Goal: Information Seeking & Learning: Find specific fact

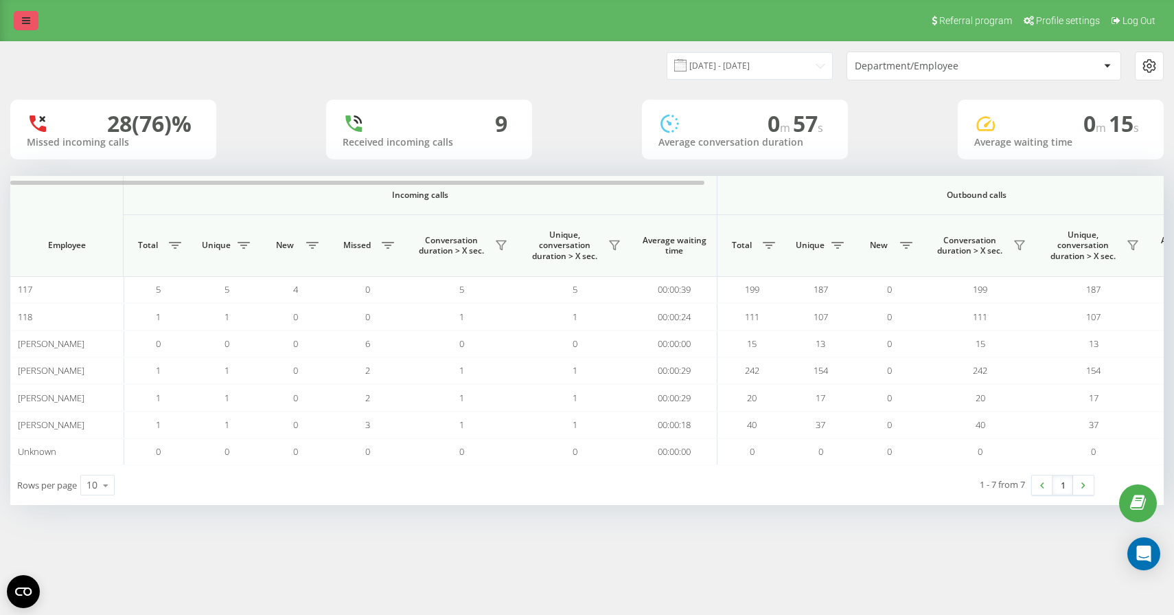
click at [26, 11] on link at bounding box center [26, 20] width 25 height 19
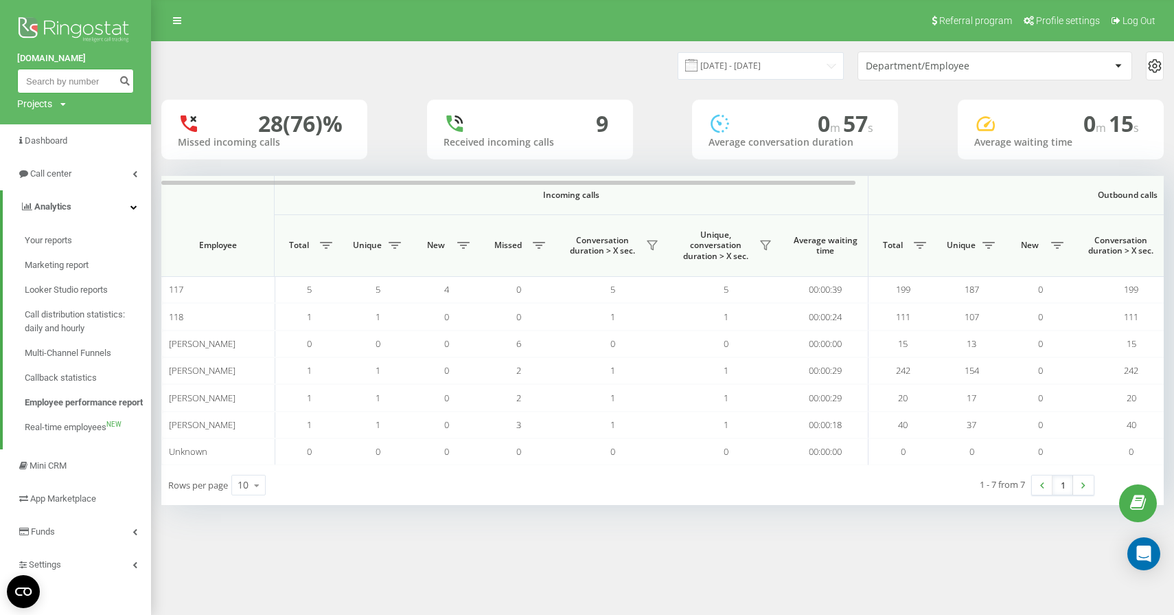
click at [58, 90] on input at bounding box center [75, 81] width 117 height 25
paste input "[PHONE_NUMBER]"
type input "[PHONE_NUMBER]"
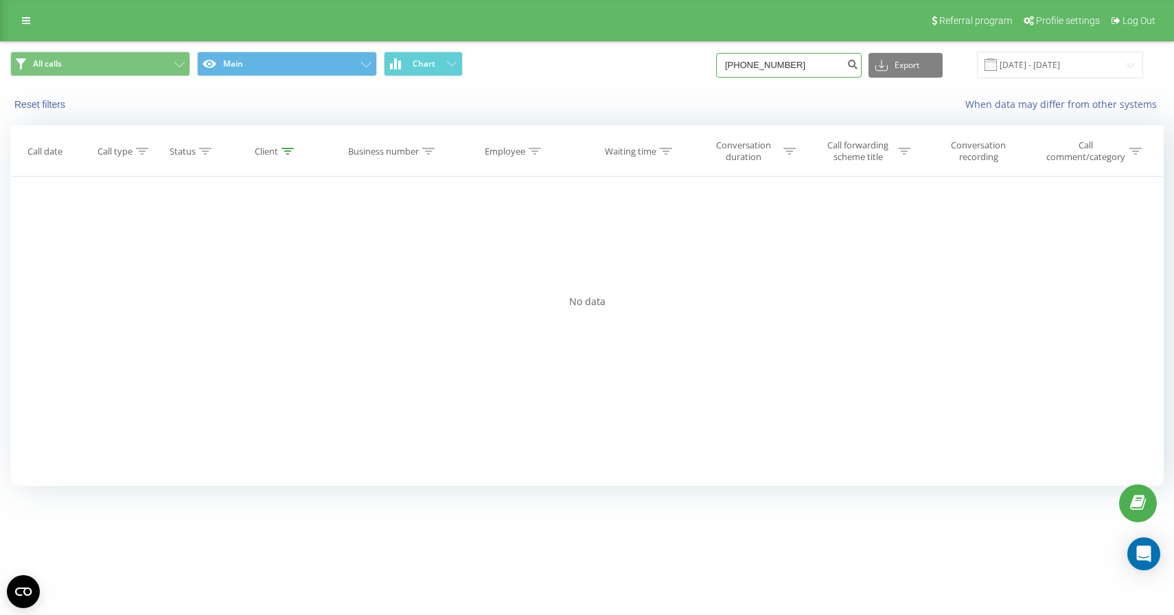
click at [797, 68] on input "[PHONE_NUMBER]" at bounding box center [789, 65] width 146 height 25
type input "605139139"
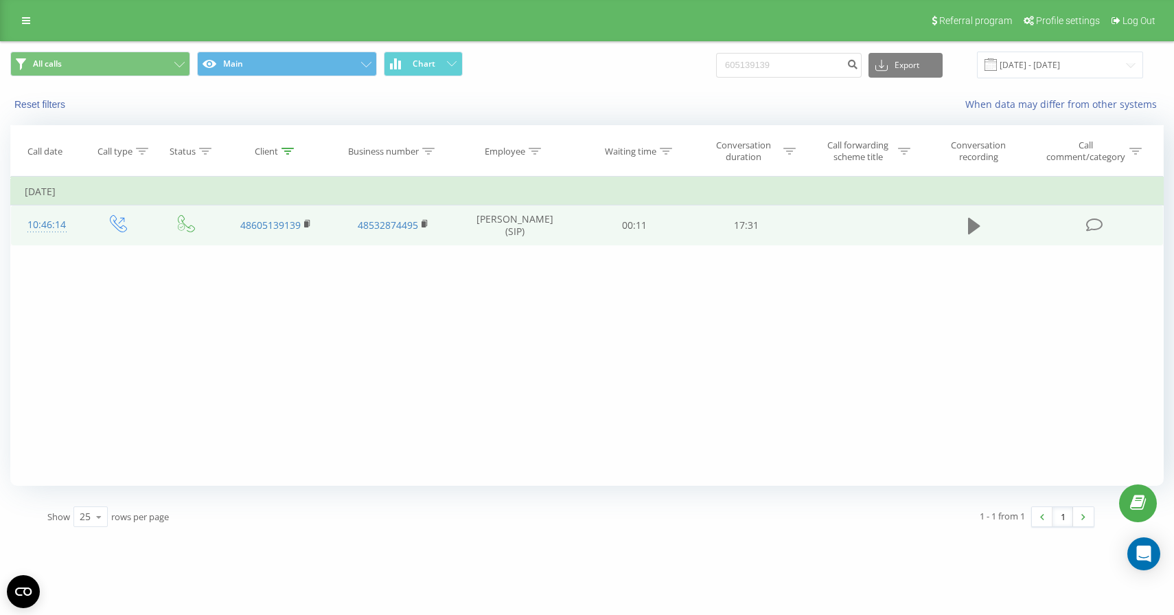
click at [974, 227] on icon at bounding box center [974, 226] width 12 height 16
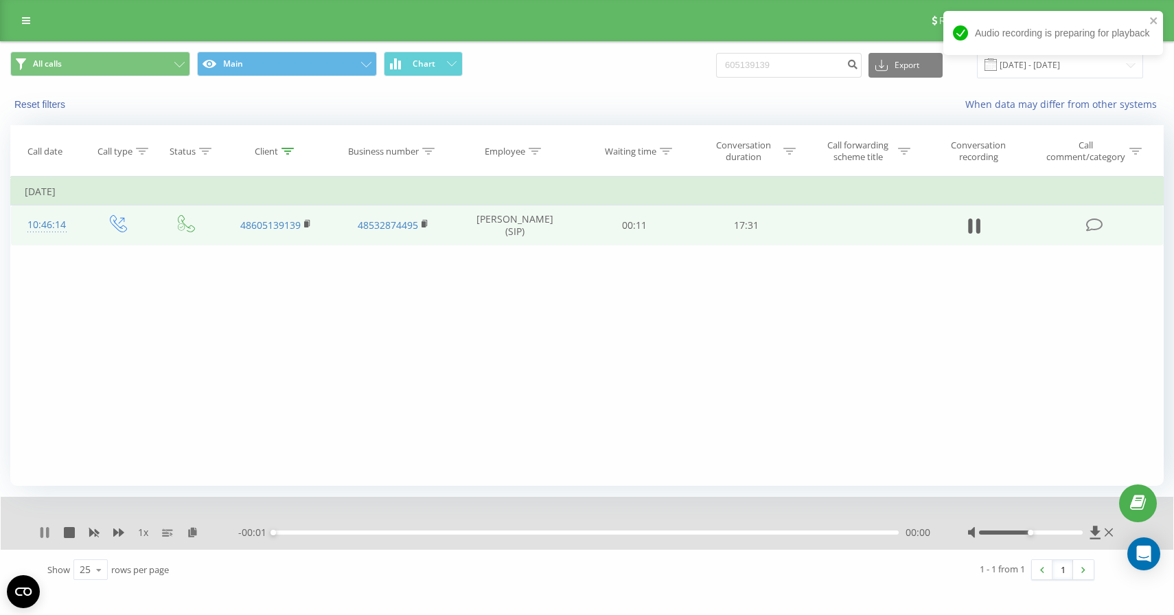
click at [43, 533] on icon at bounding box center [42, 532] width 3 height 11
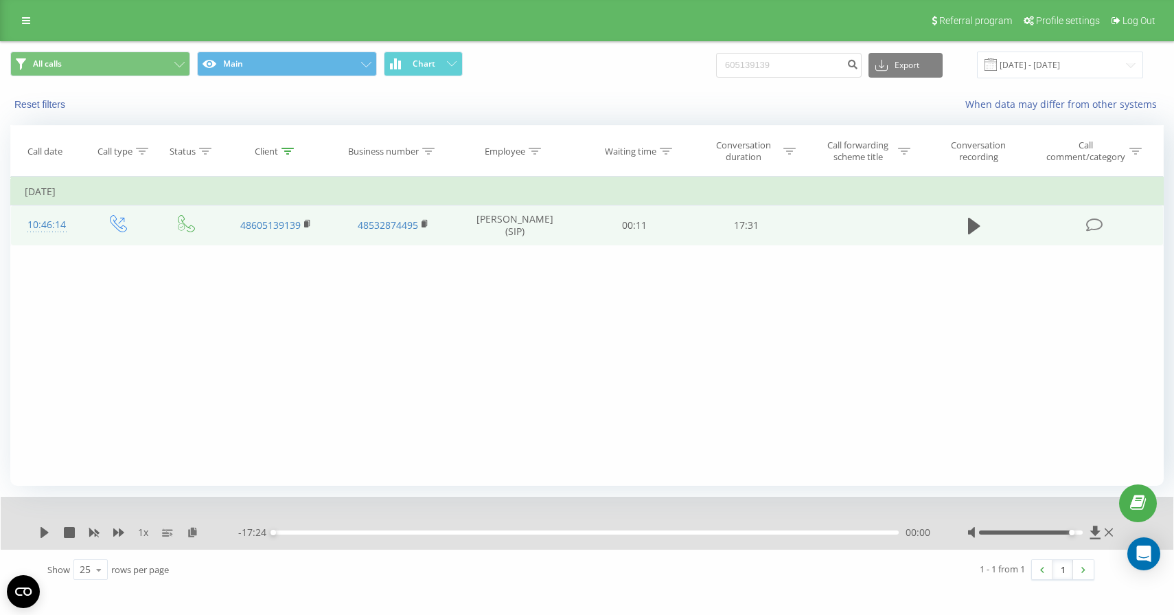
drag, startPoint x: 1034, startPoint y: 534, endPoint x: 1068, endPoint y: 534, distance: 33.7
click at [1068, 534] on div at bounding box center [1030, 532] width 103 height 4
click at [47, 530] on icon at bounding box center [44, 532] width 11 height 11
click at [44, 527] on icon at bounding box center [44, 532] width 11 height 11
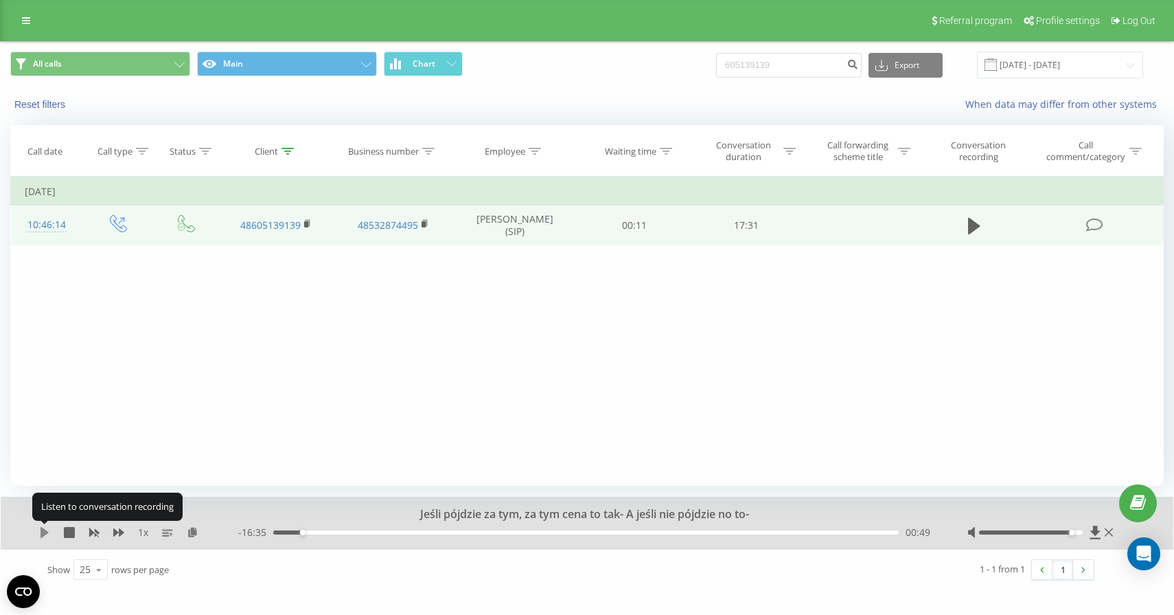
click at [44, 534] on icon at bounding box center [45, 532] width 8 height 11
click at [44, 534] on icon at bounding box center [44, 532] width 11 height 11
click at [44, 534] on icon at bounding box center [45, 532] width 8 height 11
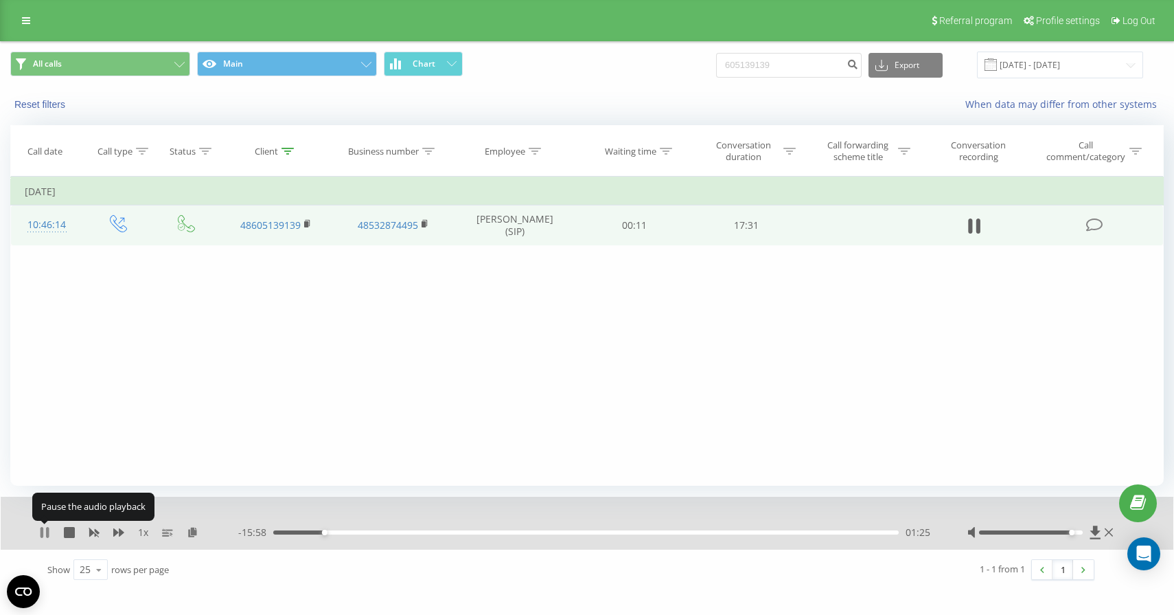
click at [45, 534] on icon at bounding box center [44, 532] width 11 height 11
click at [45, 534] on icon at bounding box center [45, 532] width 8 height 11
click at [45, 534] on icon at bounding box center [44, 532] width 11 height 11
click at [45, 530] on icon at bounding box center [45, 532] width 8 height 11
click at [45, 530] on icon at bounding box center [44, 532] width 11 height 11
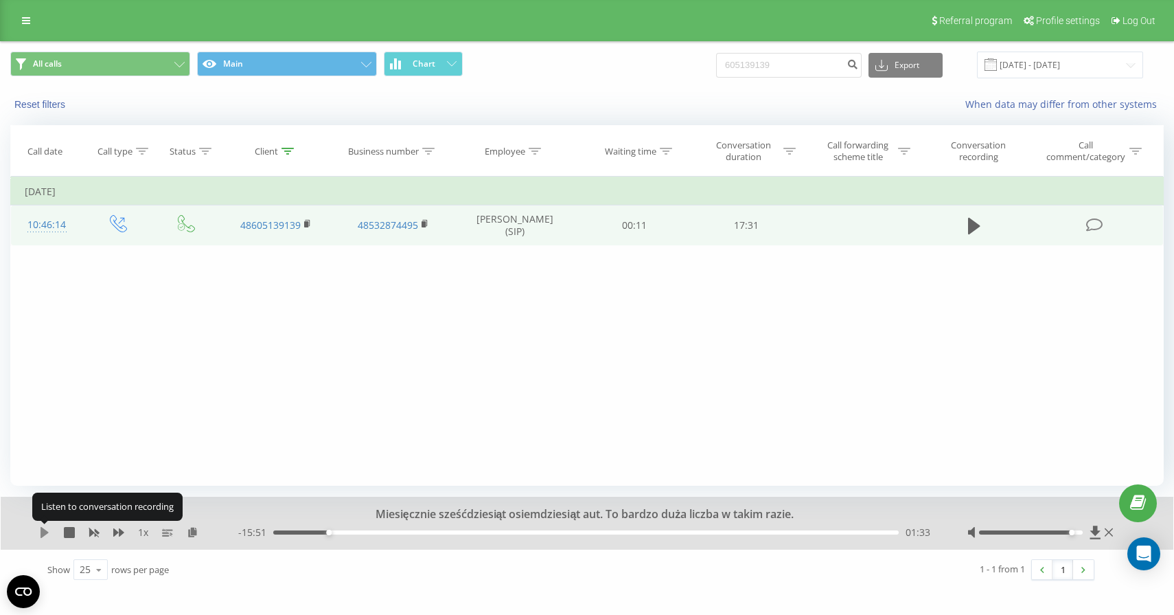
click at [43, 534] on icon at bounding box center [45, 532] width 8 height 11
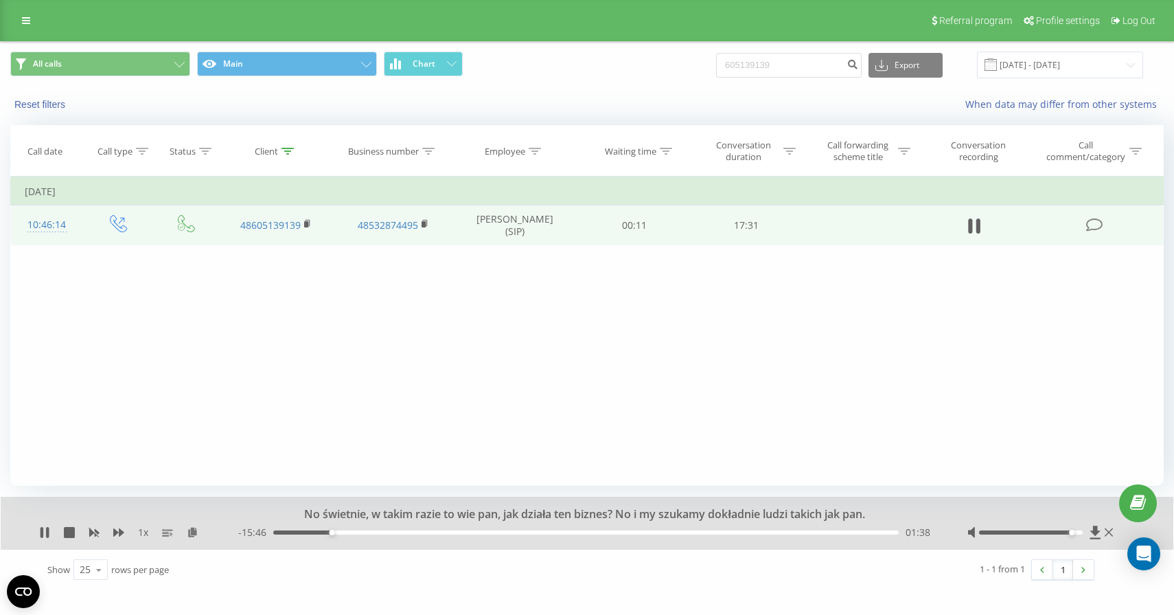
click at [45, 538] on div "1 x" at bounding box center [138, 532] width 199 height 14
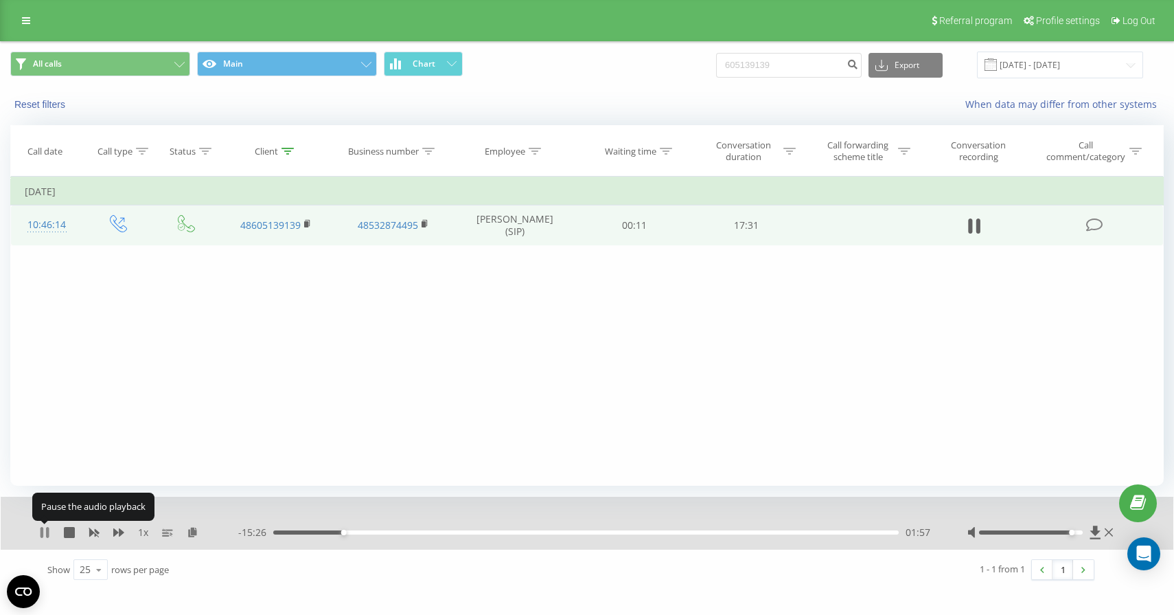
click at [45, 532] on icon at bounding box center [44, 532] width 11 height 11
click at [45, 532] on icon at bounding box center [45, 532] width 8 height 11
click at [44, 530] on icon at bounding box center [44, 532] width 11 height 11
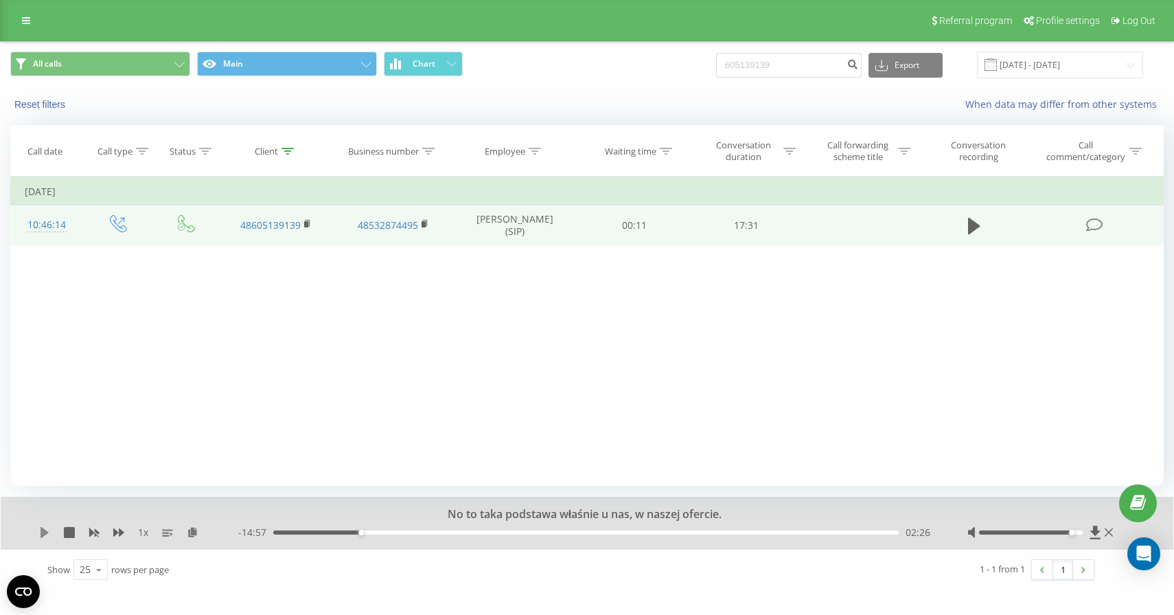
click at [45, 532] on icon at bounding box center [45, 532] width 8 height 11
click at [43, 530] on icon at bounding box center [42, 532] width 3 height 11
click at [368, 529] on div "- 14:24 02:59 02:59" at bounding box center [585, 532] width 695 height 14
click at [371, 534] on div "02:59" at bounding box center [586, 532] width 626 height 4
click at [39, 532] on icon at bounding box center [44, 532] width 11 height 11
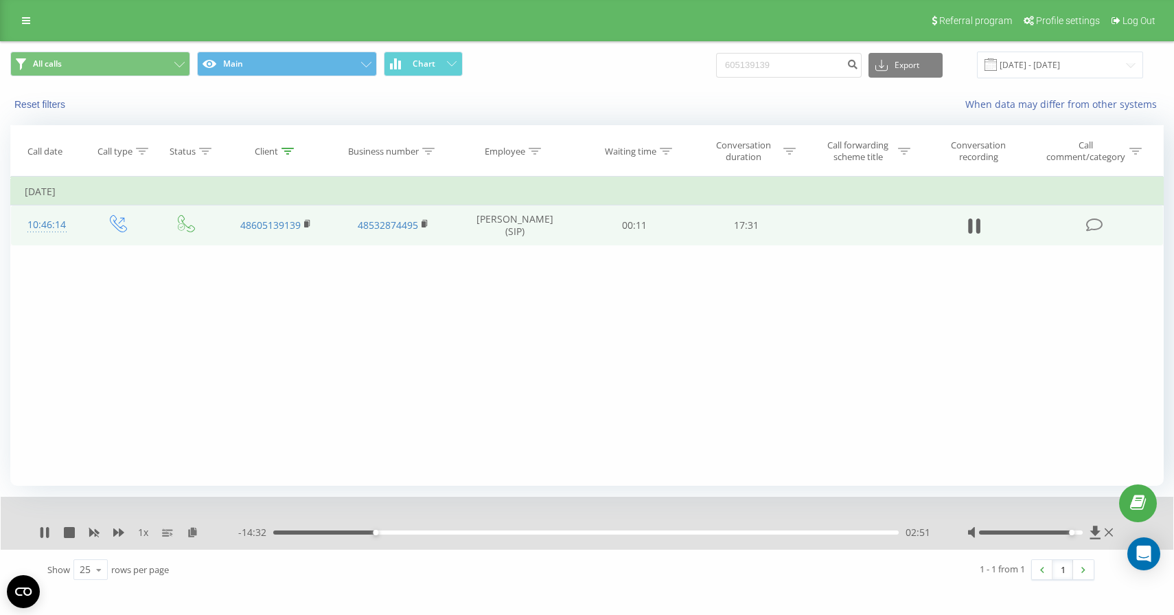
click at [363, 533] on div "02:51" at bounding box center [586, 532] width 626 height 4
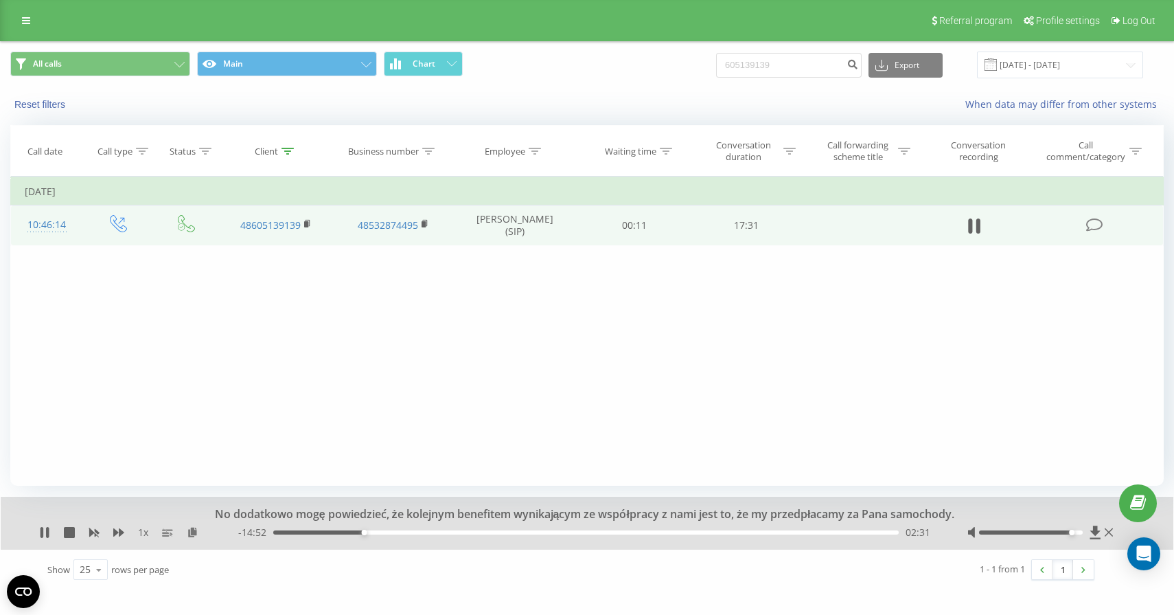
click at [143, 532] on span "1 x" at bounding box center [143, 532] width 10 height 14
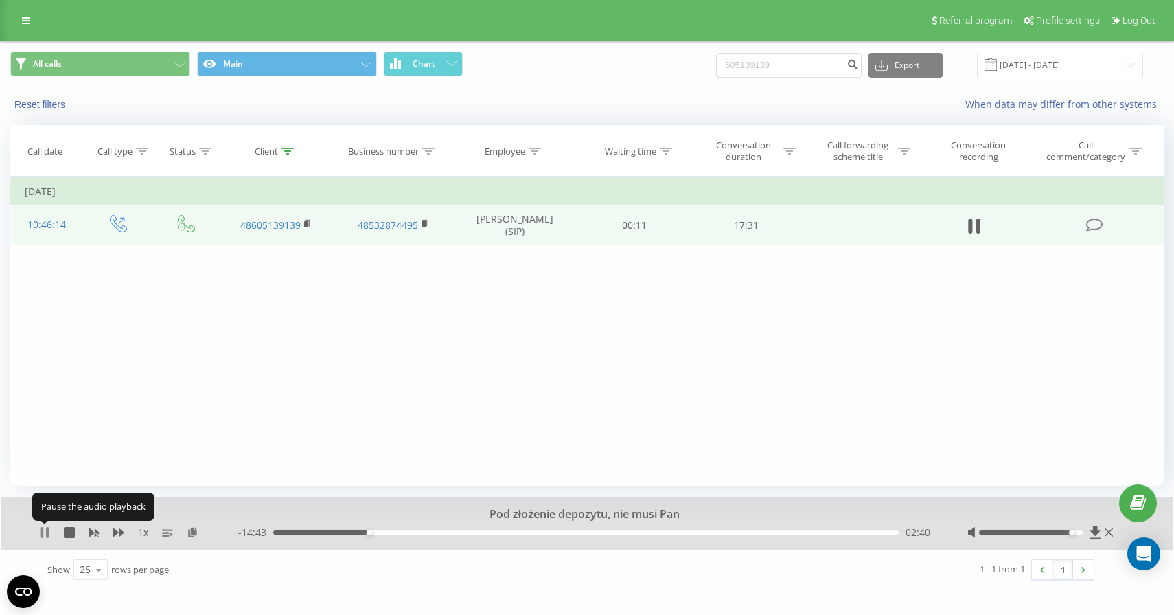
click at [43, 533] on icon at bounding box center [44, 532] width 11 height 11
click at [43, 533] on icon at bounding box center [45, 532] width 8 height 11
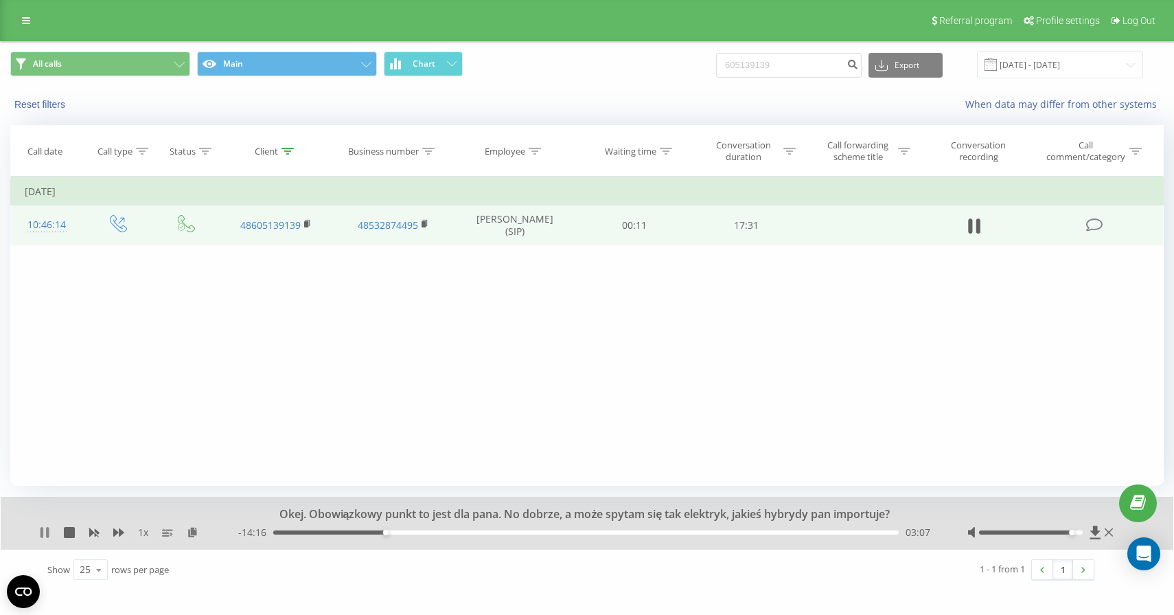
click at [46, 532] on icon at bounding box center [47, 532] width 3 height 11
click at [41, 534] on icon at bounding box center [45, 532] width 8 height 11
click at [39, 536] on icon at bounding box center [44, 532] width 11 height 11
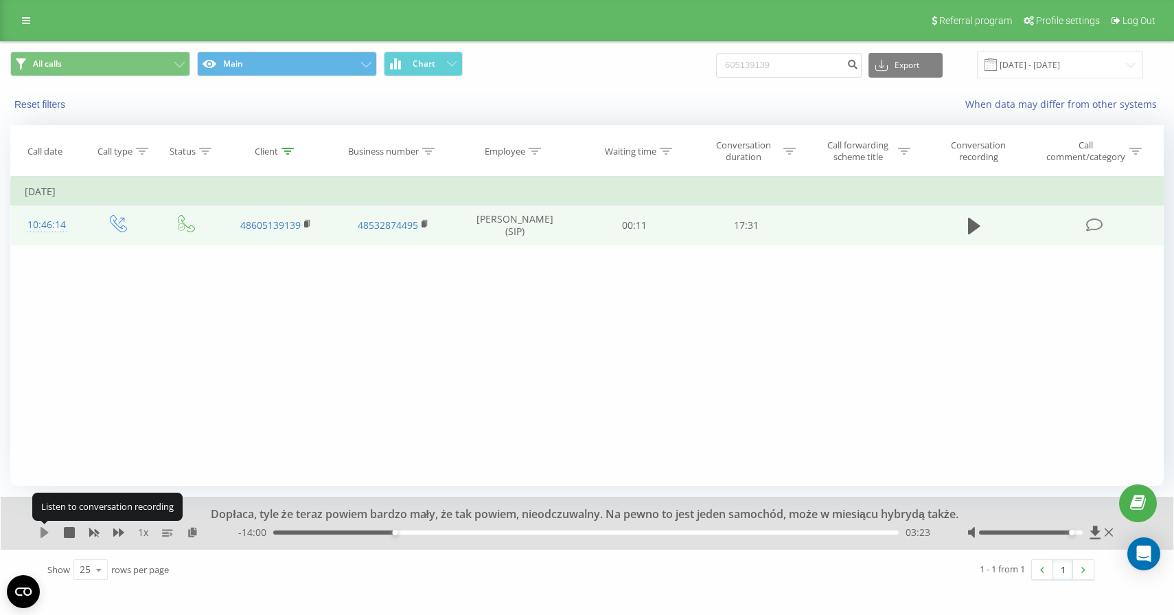
click at [41, 536] on icon at bounding box center [45, 532] width 8 height 11
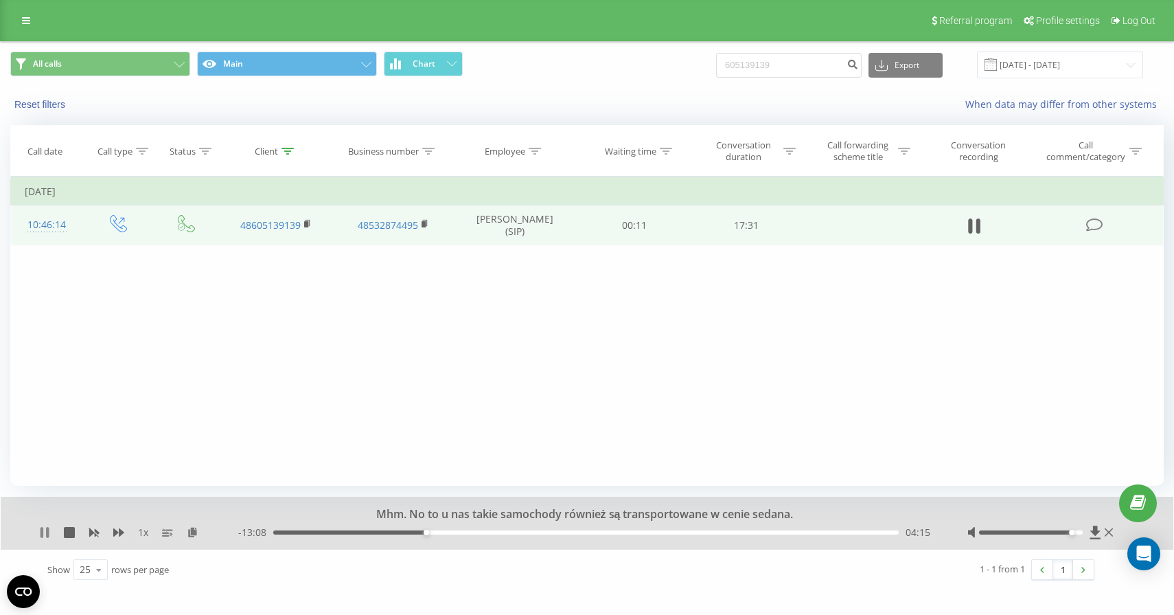
click at [41, 532] on icon at bounding box center [42, 532] width 3 height 11
click at [41, 532] on icon at bounding box center [45, 532] width 8 height 11
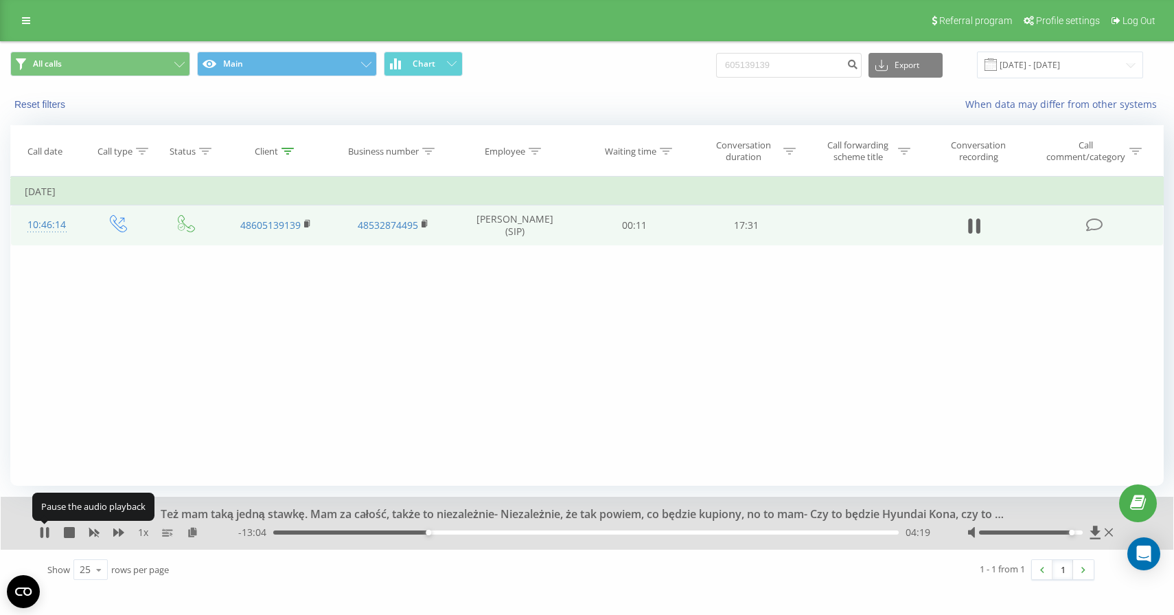
click at [41, 532] on icon at bounding box center [42, 532] width 3 height 11
click at [41, 532] on icon at bounding box center [45, 532] width 8 height 11
click at [45, 534] on icon at bounding box center [44, 532] width 11 height 11
click at [41, 529] on icon at bounding box center [45, 532] width 8 height 11
click at [47, 530] on icon at bounding box center [47, 532] width 3 height 11
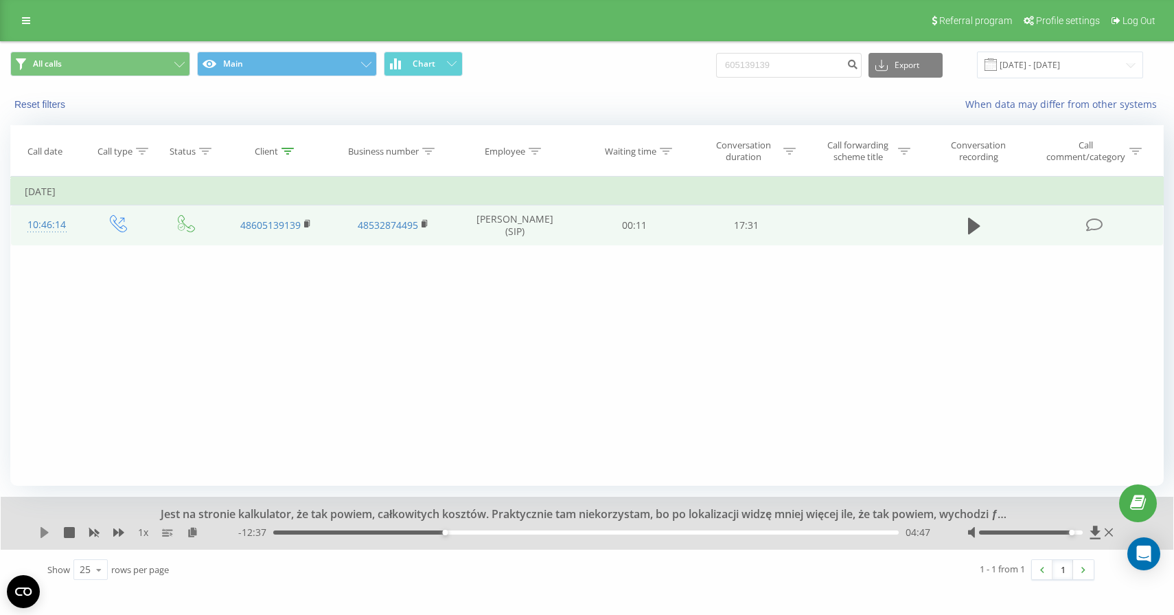
click at [48, 531] on icon at bounding box center [44, 532] width 11 height 11
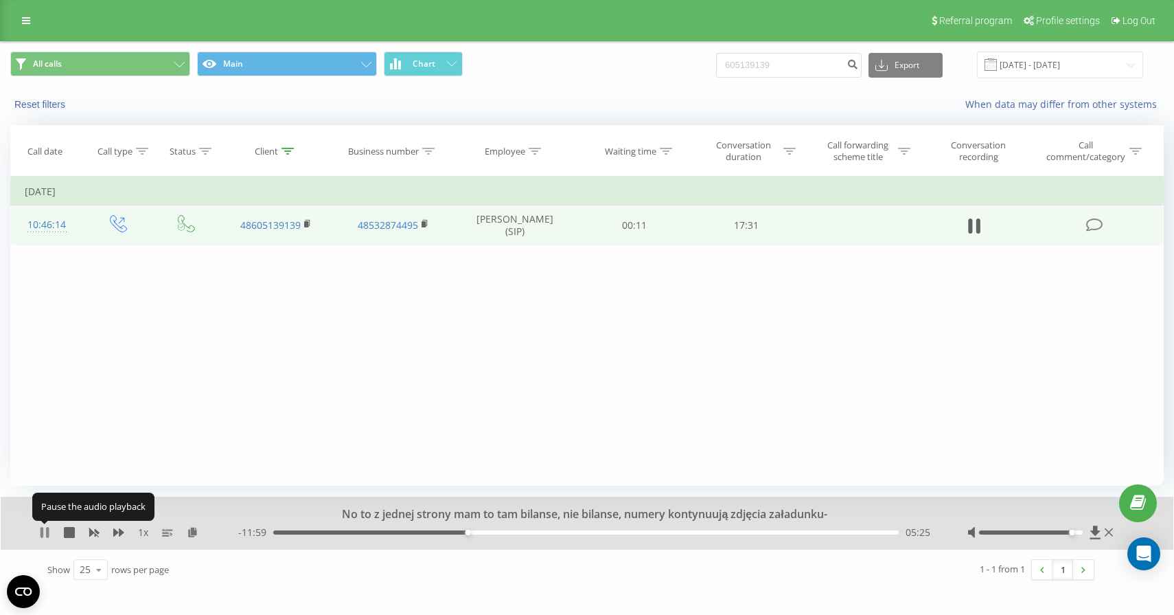
click at [43, 534] on icon at bounding box center [44, 532] width 11 height 11
click at [1054, 63] on input "22.06.2025 - 22.09.2025" at bounding box center [1060, 65] width 166 height 27
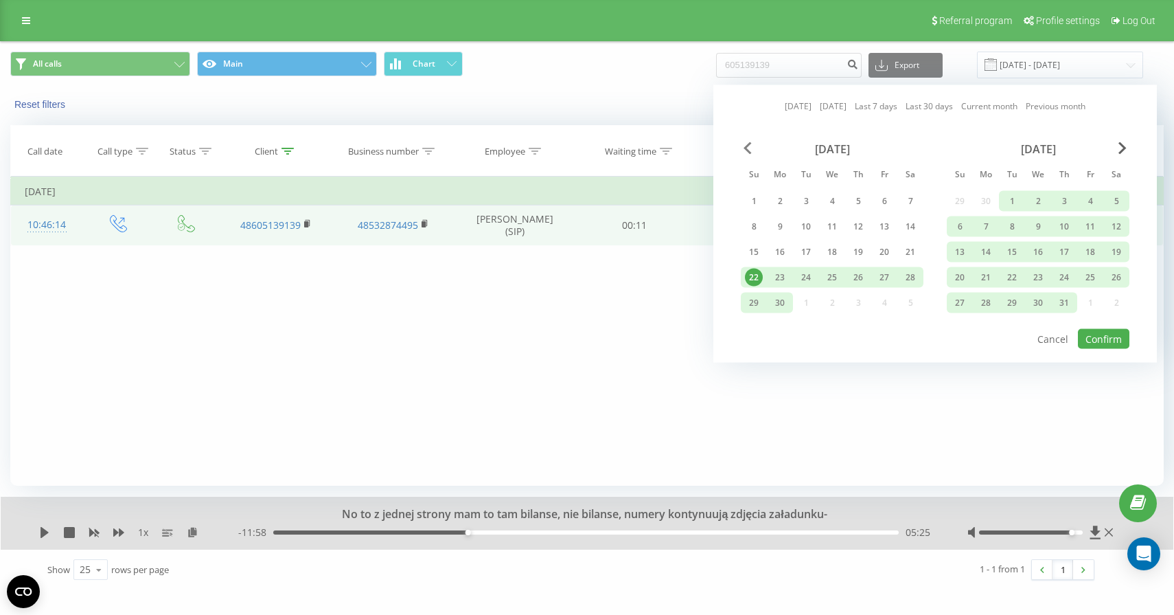
click at [751, 144] on span "Previous Month" at bounding box center [748, 148] width 8 height 12
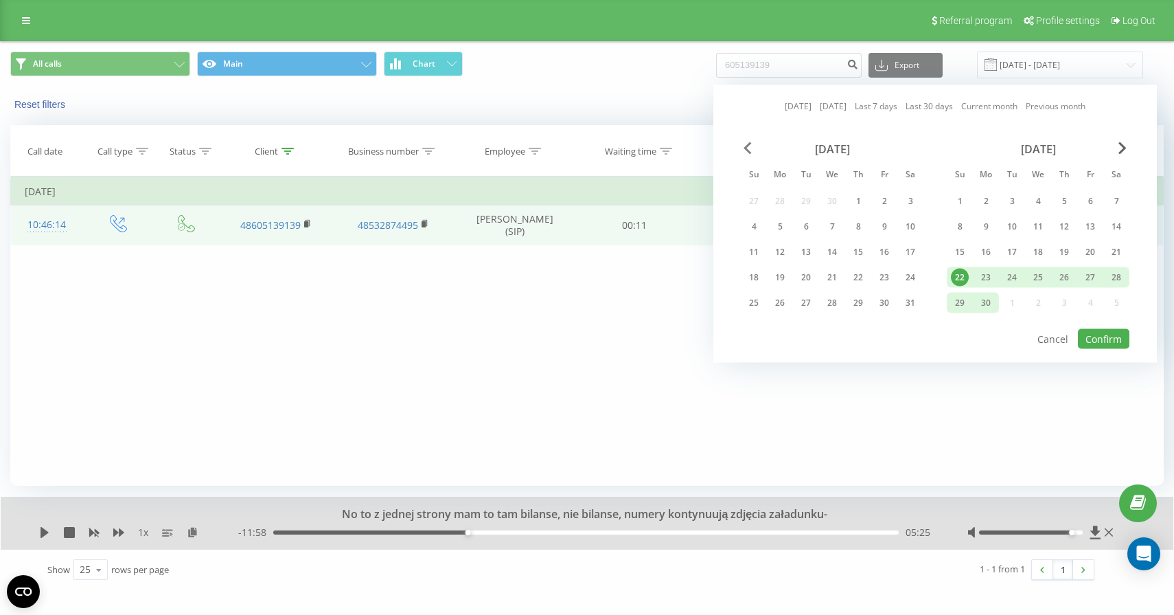
click at [751, 144] on span "Previous Month" at bounding box center [748, 148] width 8 height 12
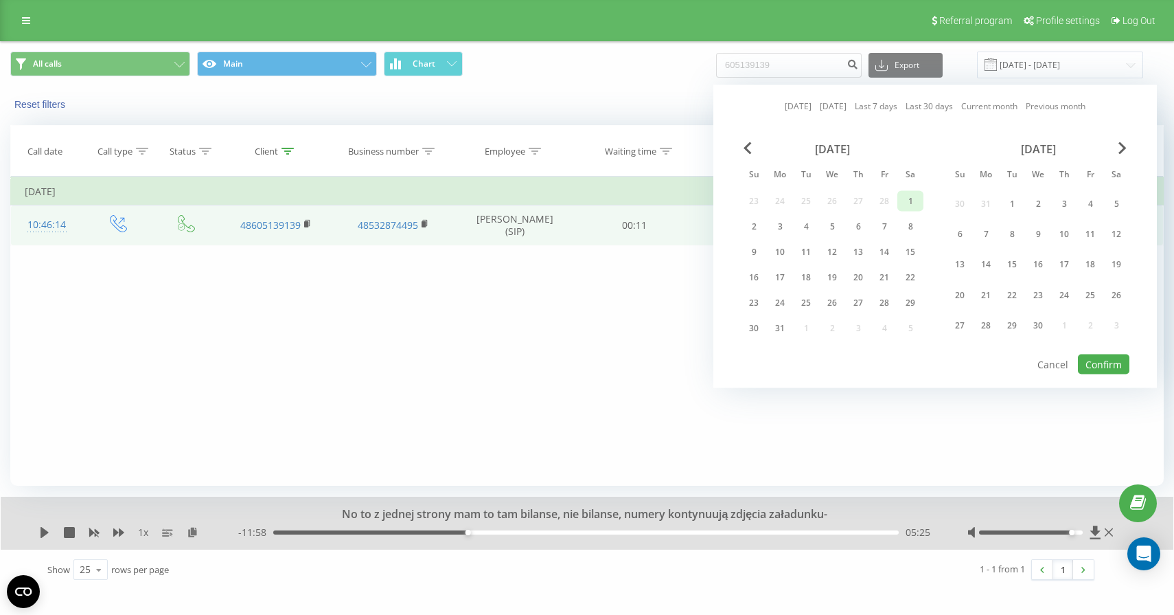
click at [915, 198] on div "1" at bounding box center [911, 201] width 18 height 18
click at [1119, 146] on span "Next Month" at bounding box center [1123, 148] width 8 height 12
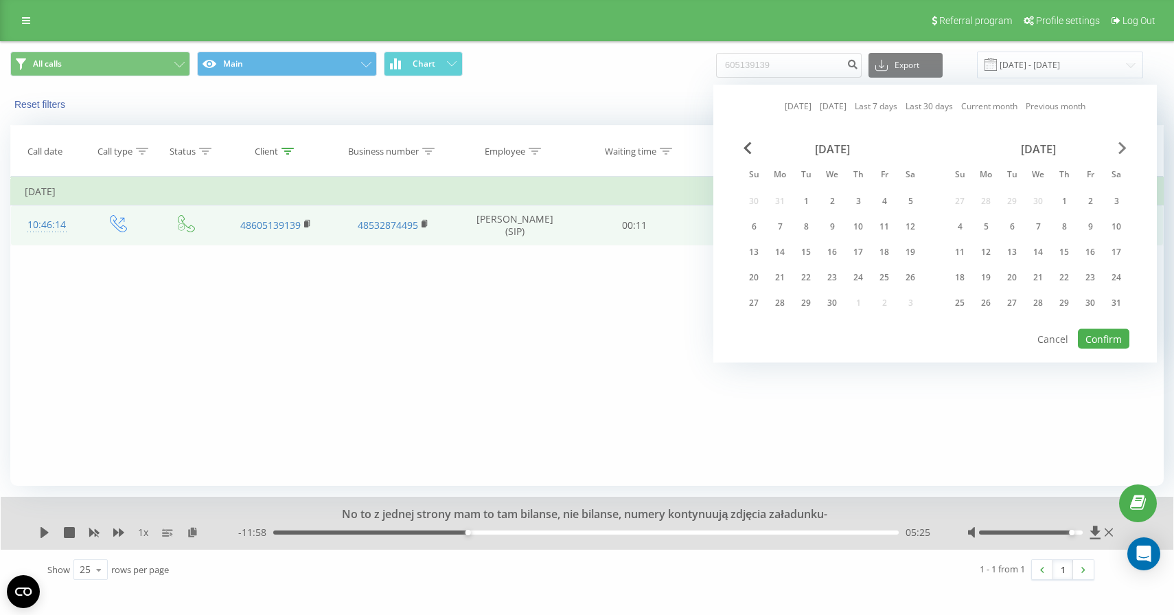
click at [1119, 146] on span "Next Month" at bounding box center [1123, 148] width 8 height 12
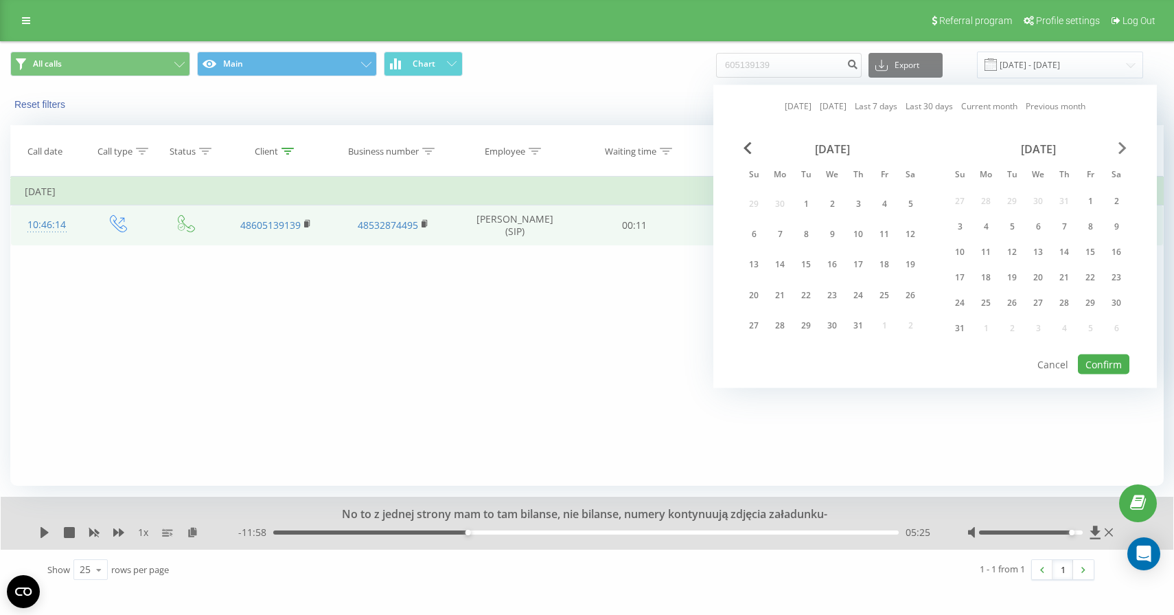
click at [1119, 146] on span "Next Month" at bounding box center [1123, 148] width 8 height 12
click at [988, 205] on div "1" at bounding box center [986, 203] width 18 height 18
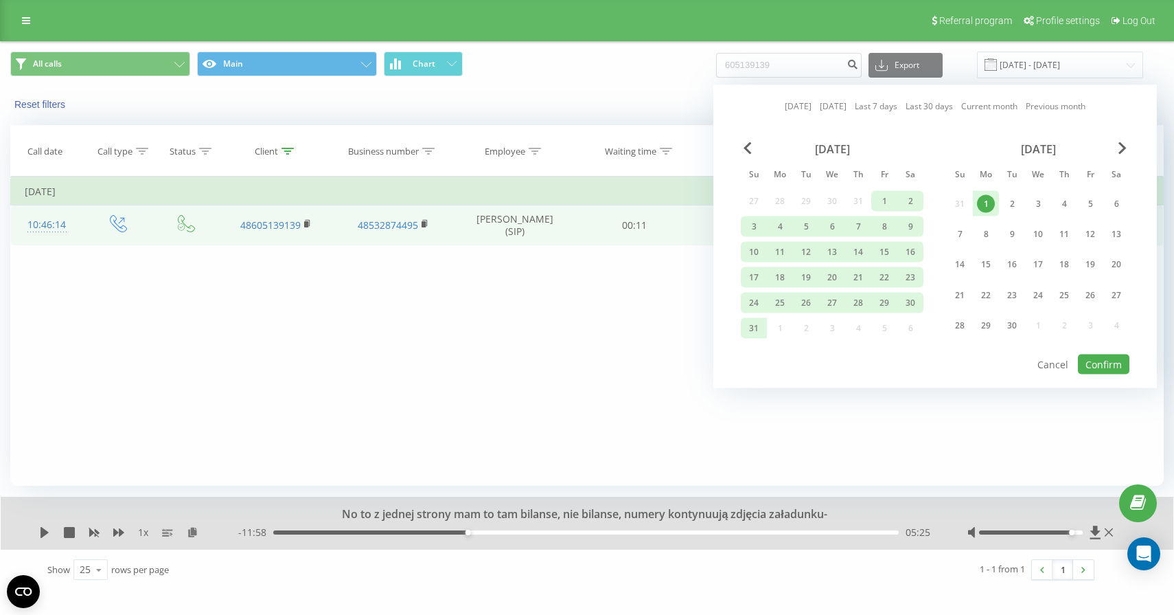
click at [573, 341] on div "Filter by condition Equal Enter value Cancel OK Filter by condition Equal Enter…" at bounding box center [587, 331] width 1154 height 309
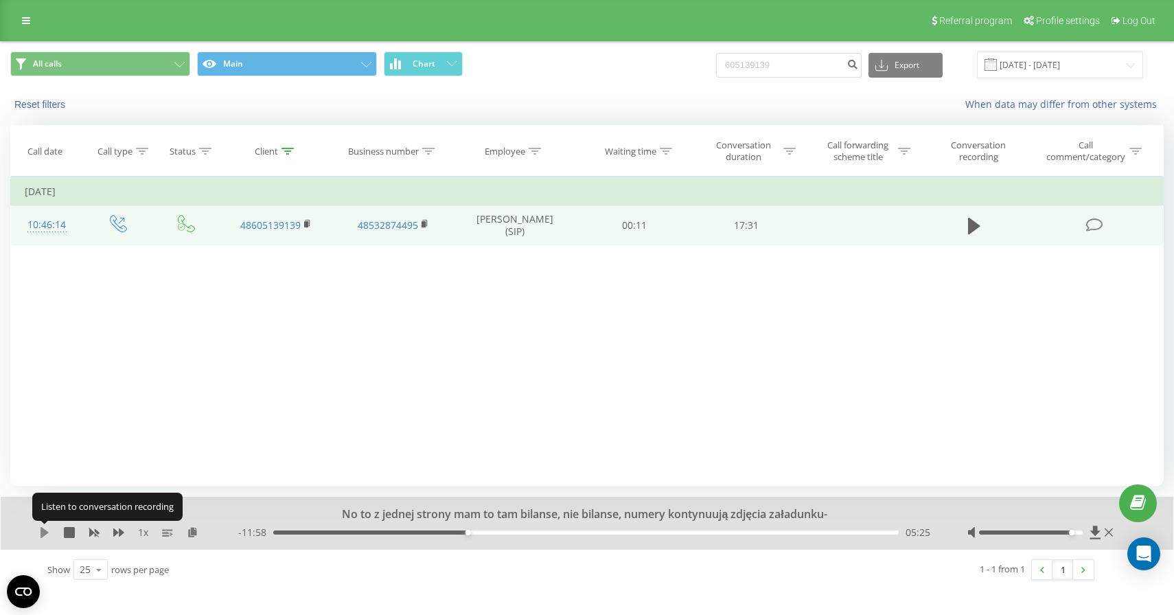
click at [42, 530] on icon at bounding box center [45, 532] width 8 height 11
click at [45, 530] on icon at bounding box center [44, 532] width 11 height 11
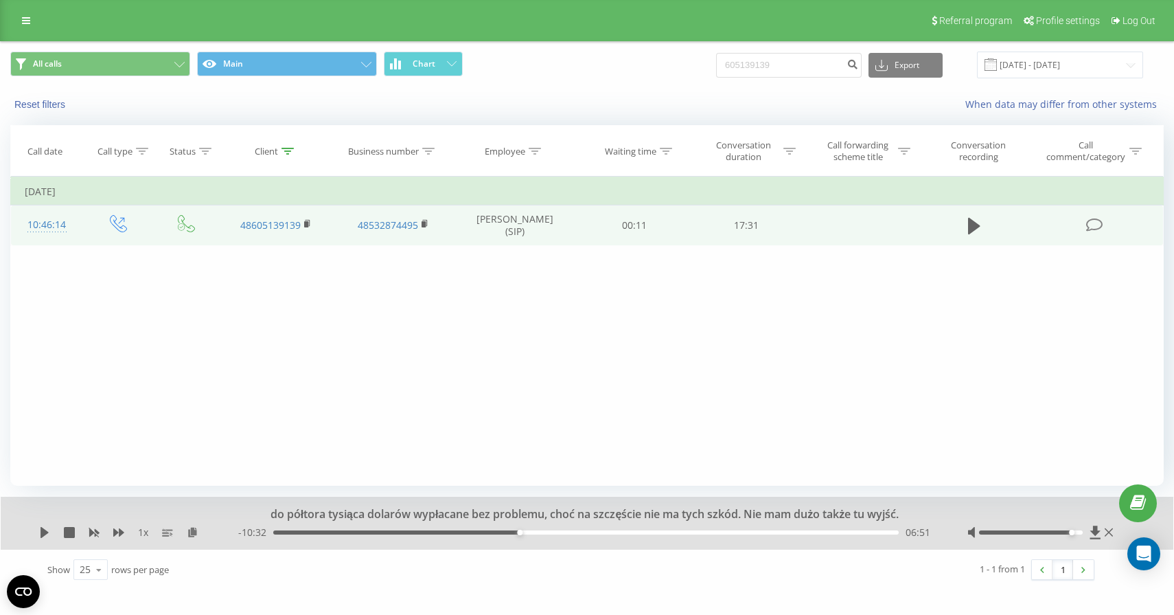
click at [510, 532] on div "06:51" at bounding box center [586, 532] width 626 height 4
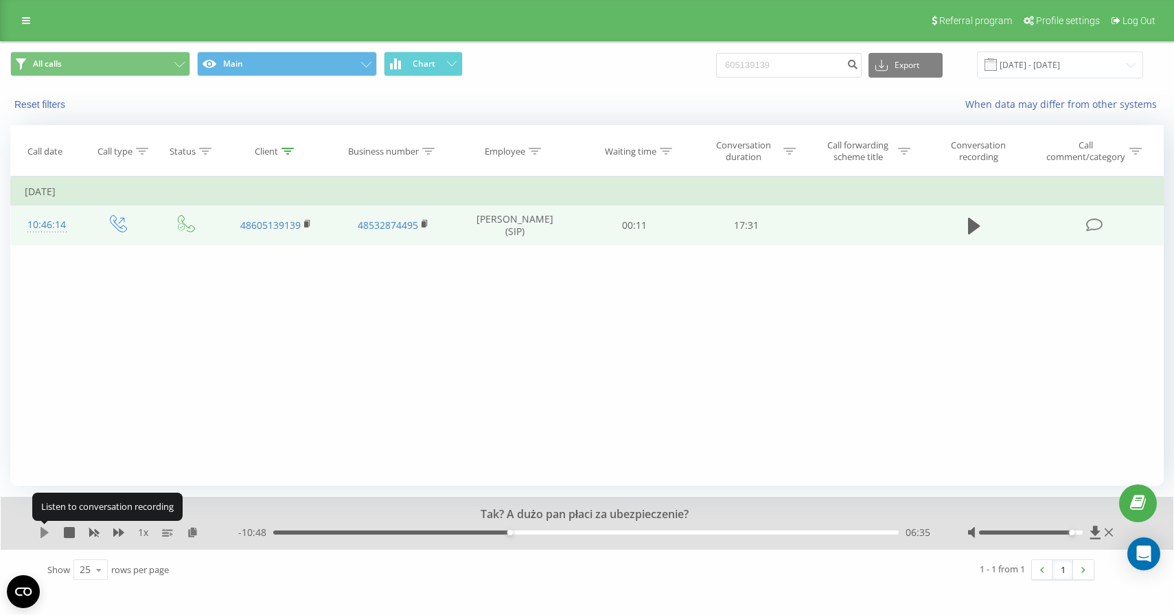
click at [42, 533] on icon at bounding box center [45, 532] width 8 height 11
click at [44, 535] on icon at bounding box center [44, 532] width 11 height 11
click at [44, 535] on icon at bounding box center [45, 532] width 8 height 11
click at [45, 531] on icon at bounding box center [44, 532] width 11 height 11
click at [45, 531] on icon at bounding box center [45, 532] width 8 height 11
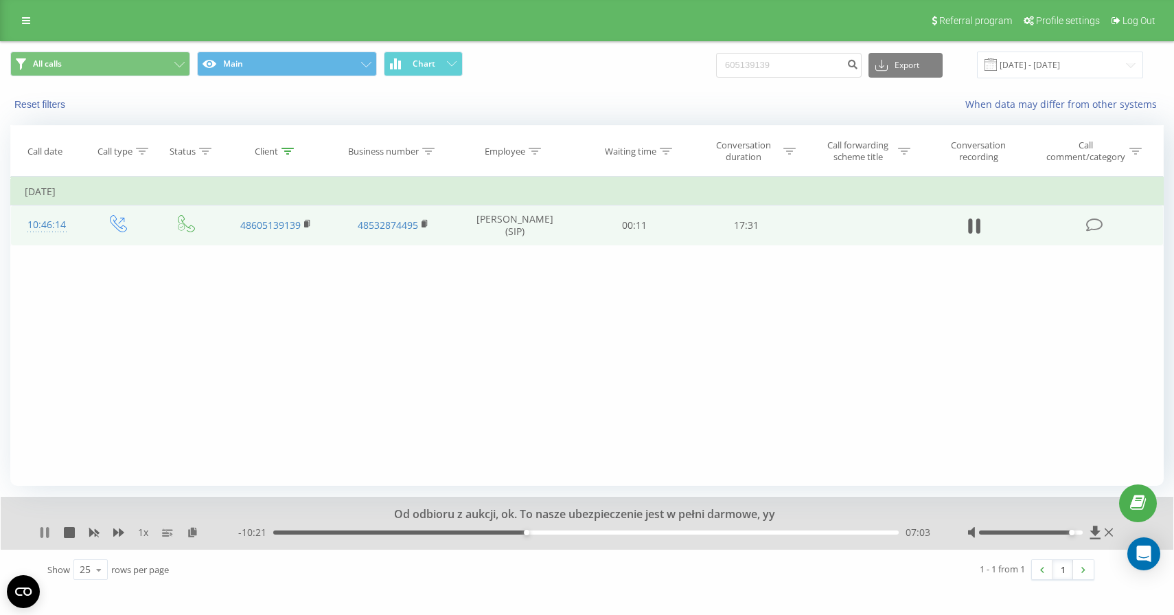
click at [43, 529] on icon at bounding box center [44, 532] width 11 height 11
click at [48, 533] on icon at bounding box center [44, 532] width 11 height 11
click at [46, 536] on icon at bounding box center [47, 532] width 3 height 11
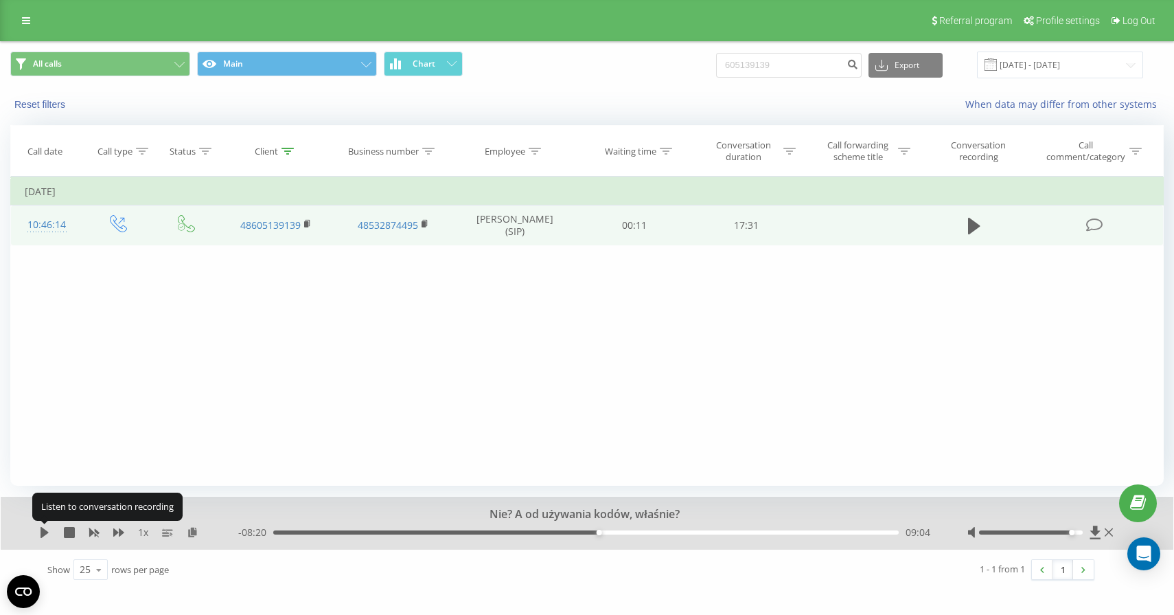
click at [46, 536] on icon at bounding box center [44, 532] width 11 height 11
click at [46, 536] on icon at bounding box center [47, 532] width 3 height 11
click at [47, 534] on icon at bounding box center [44, 532] width 11 height 11
click at [43, 534] on icon at bounding box center [44, 532] width 11 height 11
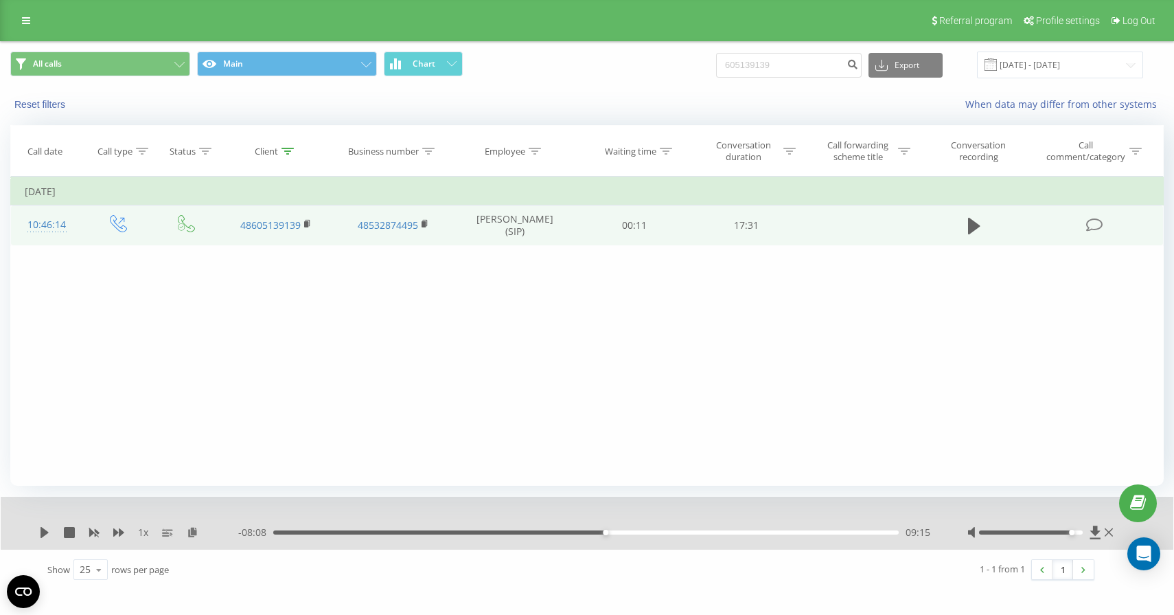
click at [597, 532] on div "09:15" at bounding box center [586, 532] width 626 height 4
click at [45, 532] on icon at bounding box center [45, 532] width 8 height 11
click at [41, 530] on icon at bounding box center [42, 532] width 3 height 11
click at [41, 530] on icon at bounding box center [45, 532] width 8 height 11
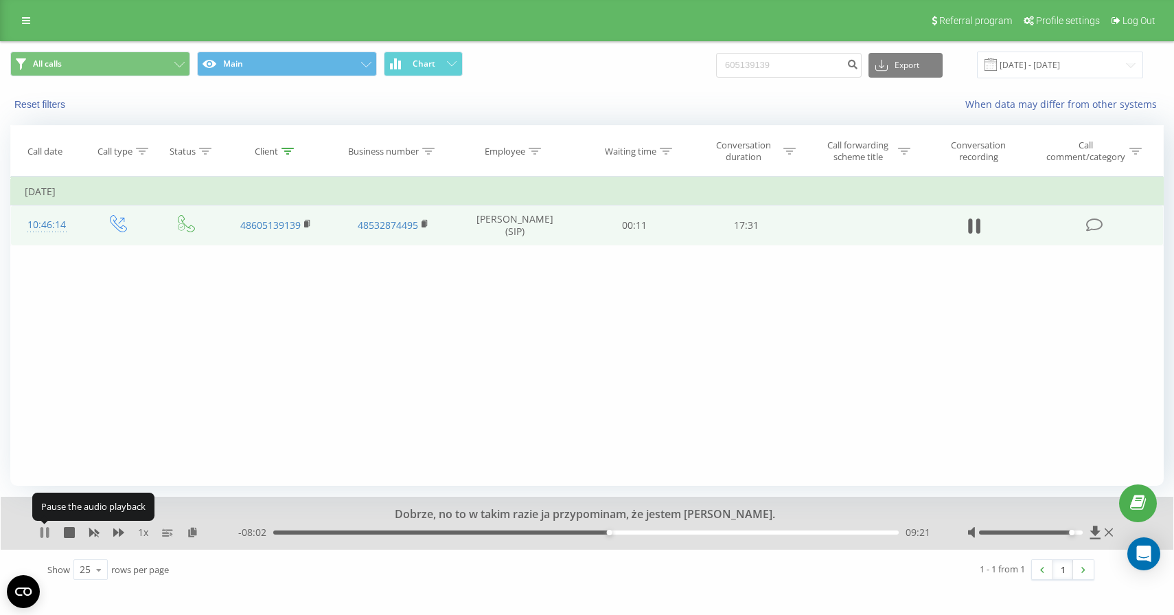
click at [43, 534] on icon at bounding box center [44, 532] width 11 height 11
click at [47, 529] on icon at bounding box center [44, 532] width 11 height 11
click at [48, 536] on icon at bounding box center [47, 532] width 3 height 11
click at [43, 530] on icon at bounding box center [45, 532] width 8 height 11
click at [648, 533] on div "09:39" at bounding box center [586, 532] width 626 height 4
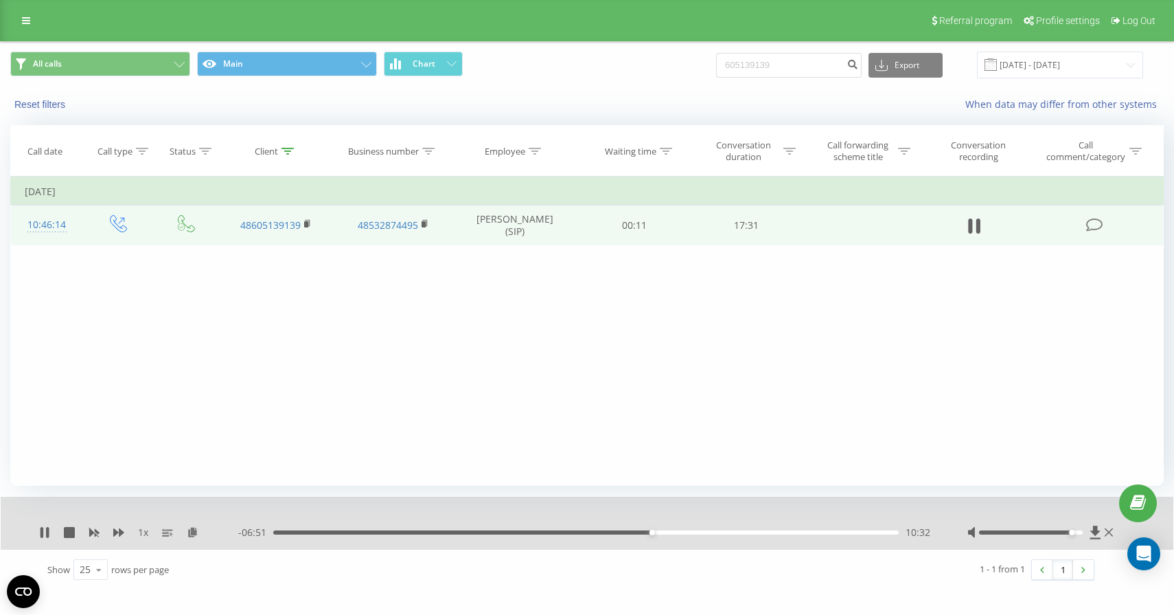
click at [666, 530] on div "10:32" at bounding box center [586, 532] width 626 height 4
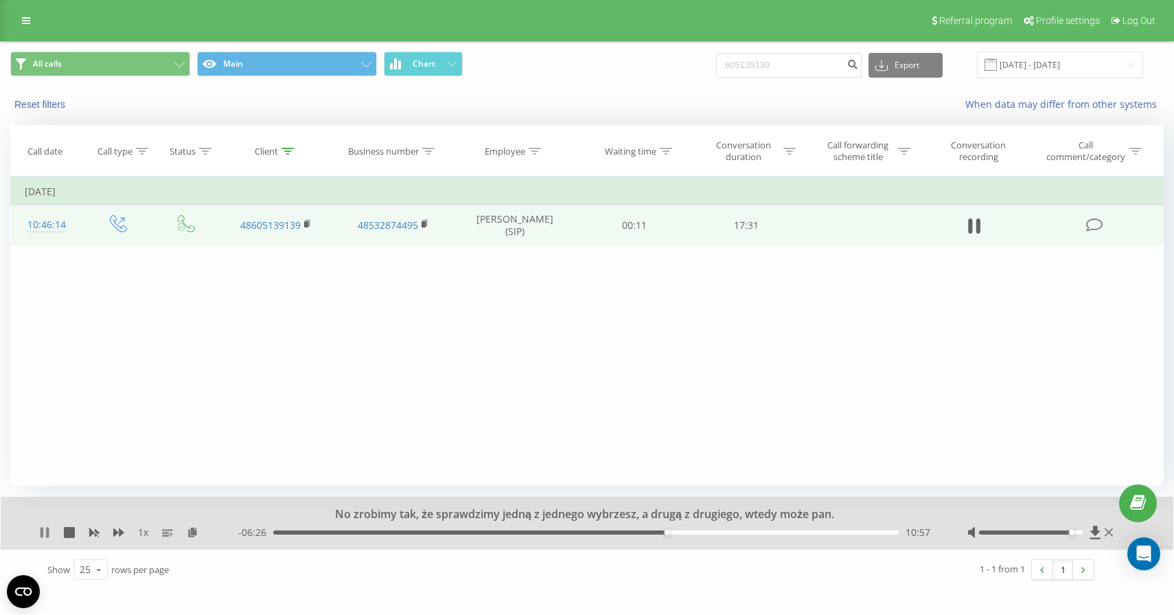
click at [41, 532] on icon at bounding box center [42, 532] width 3 height 11
click at [654, 532] on div "10:36" at bounding box center [586, 532] width 626 height 4
click at [40, 531] on icon at bounding box center [44, 532] width 11 height 11
click at [43, 531] on icon at bounding box center [42, 532] width 3 height 11
click at [45, 533] on icon at bounding box center [45, 532] width 8 height 11
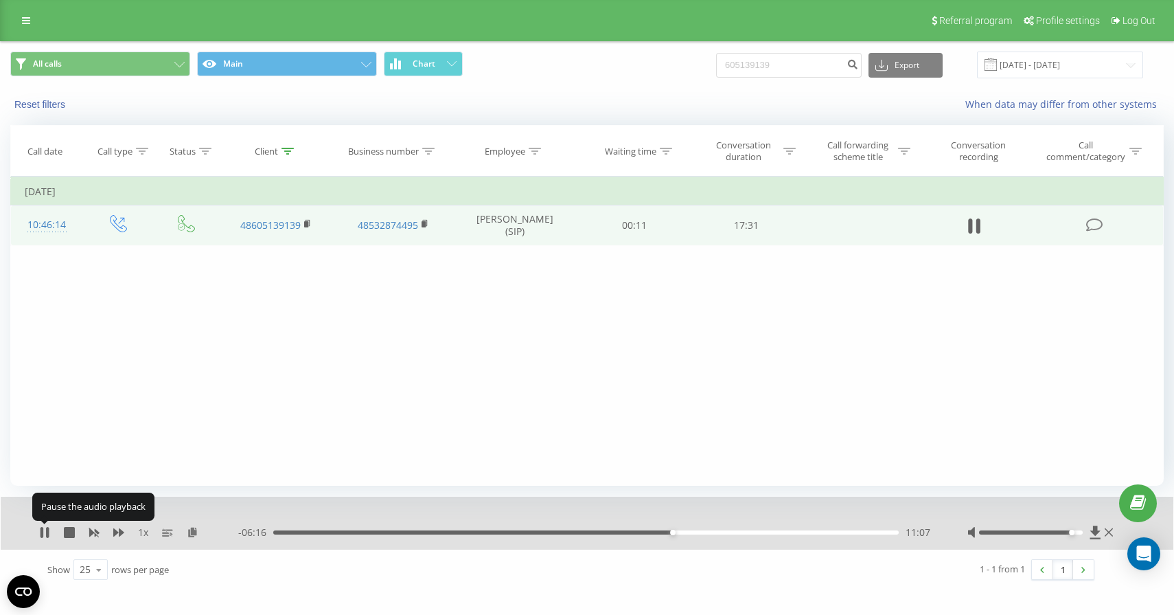
click at [45, 533] on icon at bounding box center [44, 532] width 11 height 11
click at [229, 92] on div "Reset filters When data may differ from other systems" at bounding box center [587, 104] width 1173 height 33
